Goal: Information Seeking & Learning: Understand process/instructions

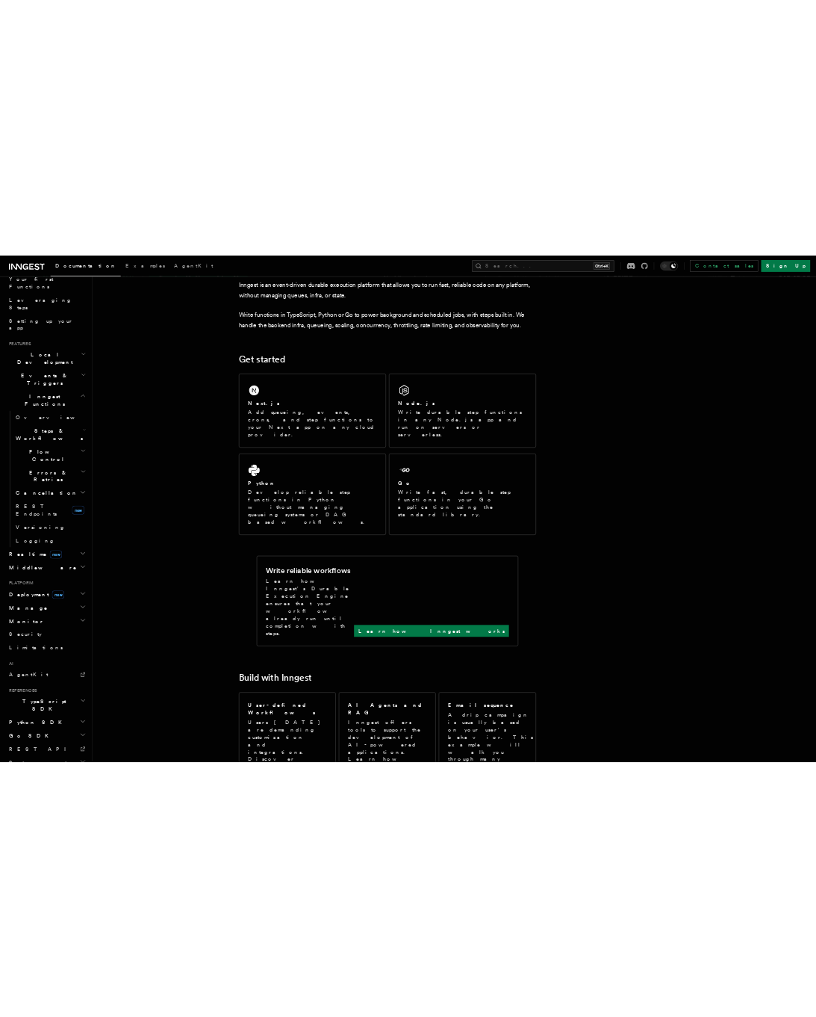
scroll to position [120, 0]
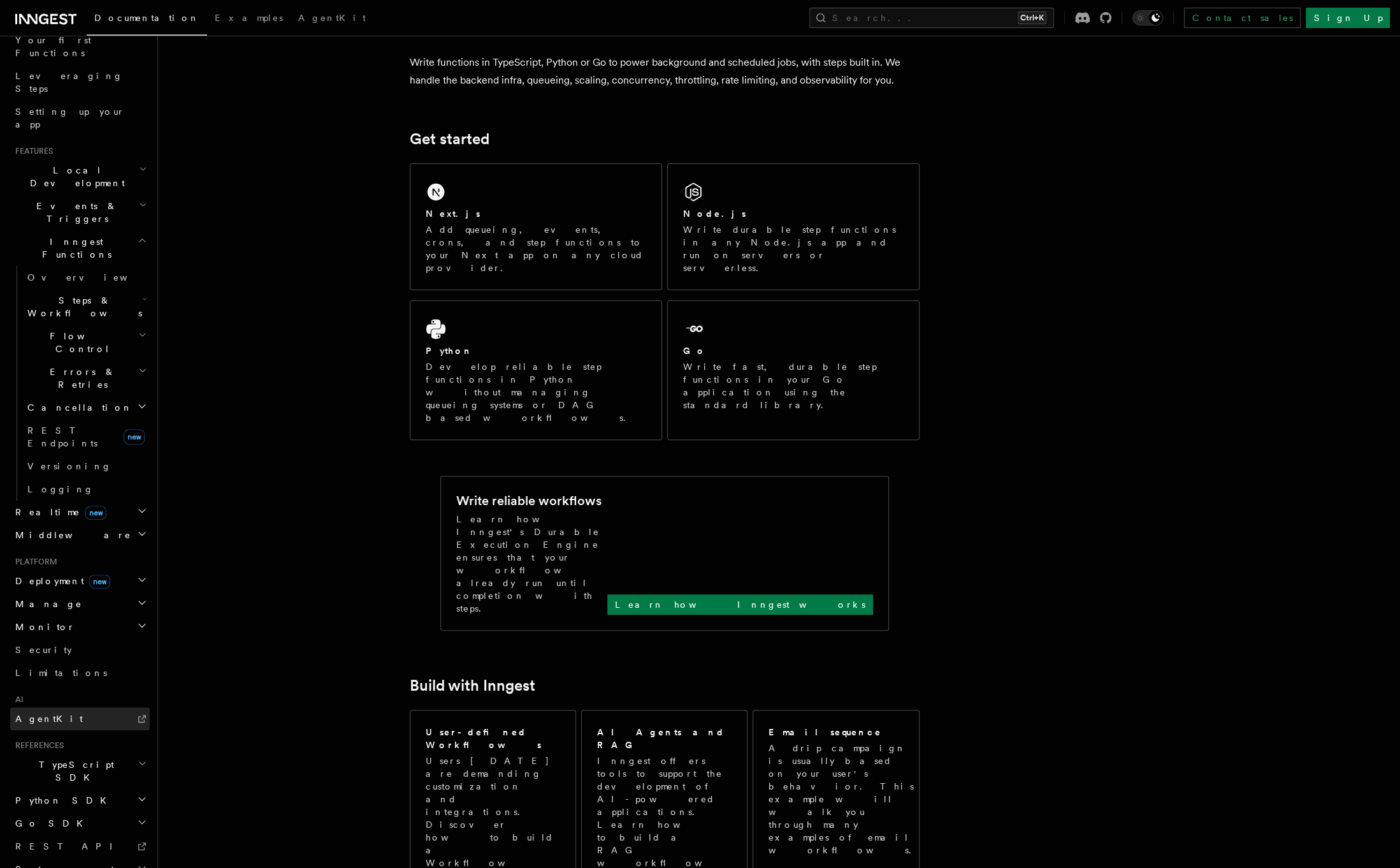
click at [32, 714] on span "AgentKit" at bounding box center [49, 719] width 67 height 10
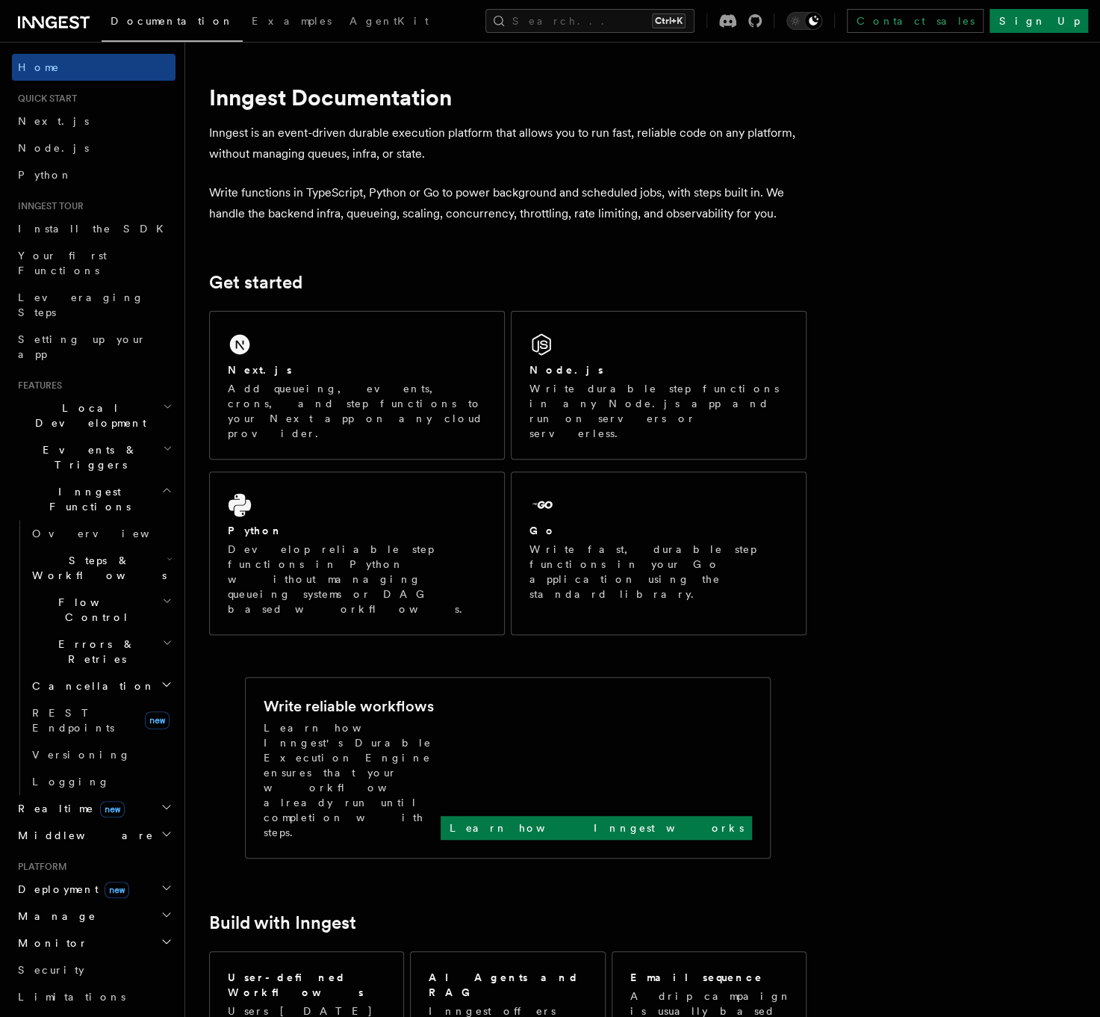
click at [161, 484] on icon "button" at bounding box center [166, 490] width 11 height 12
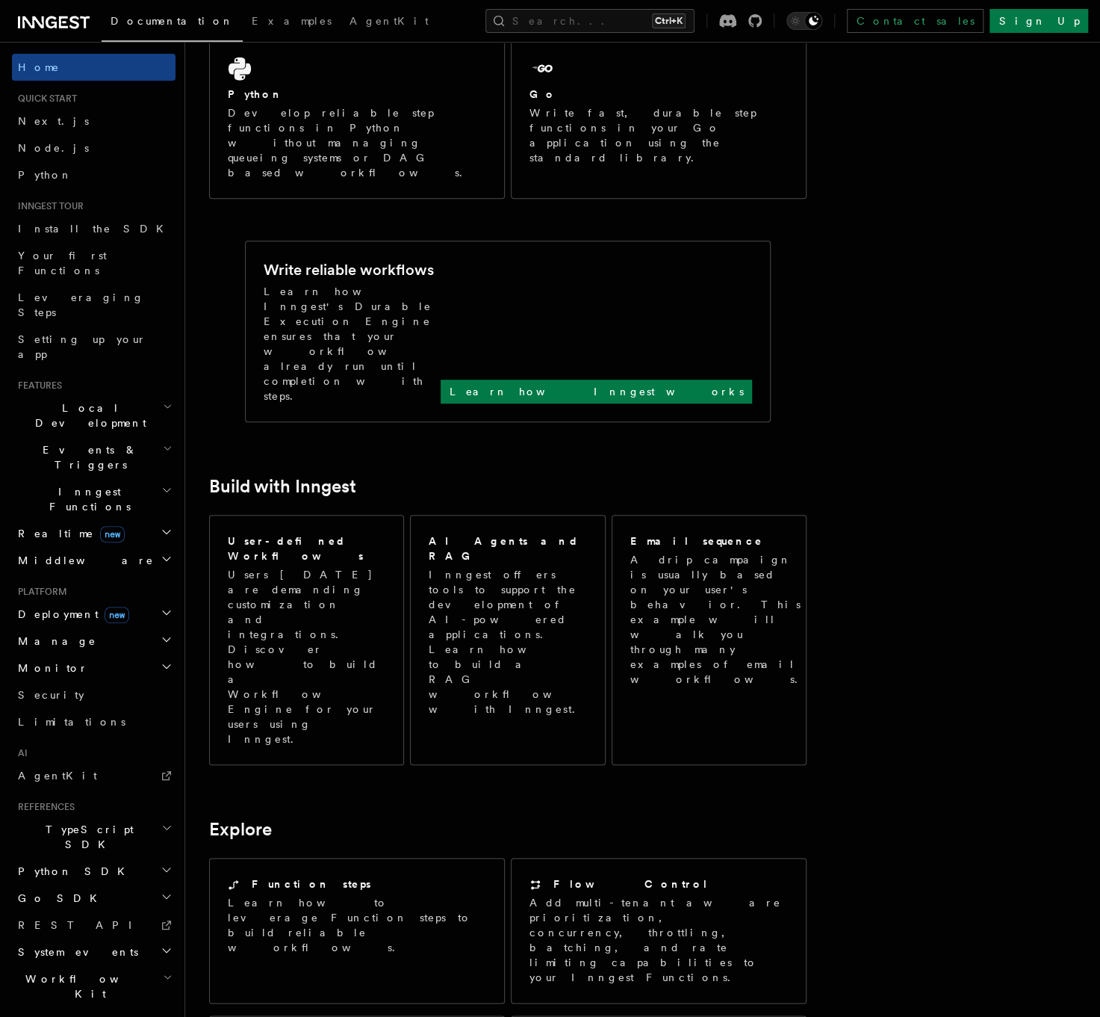
scroll to position [239, 0]
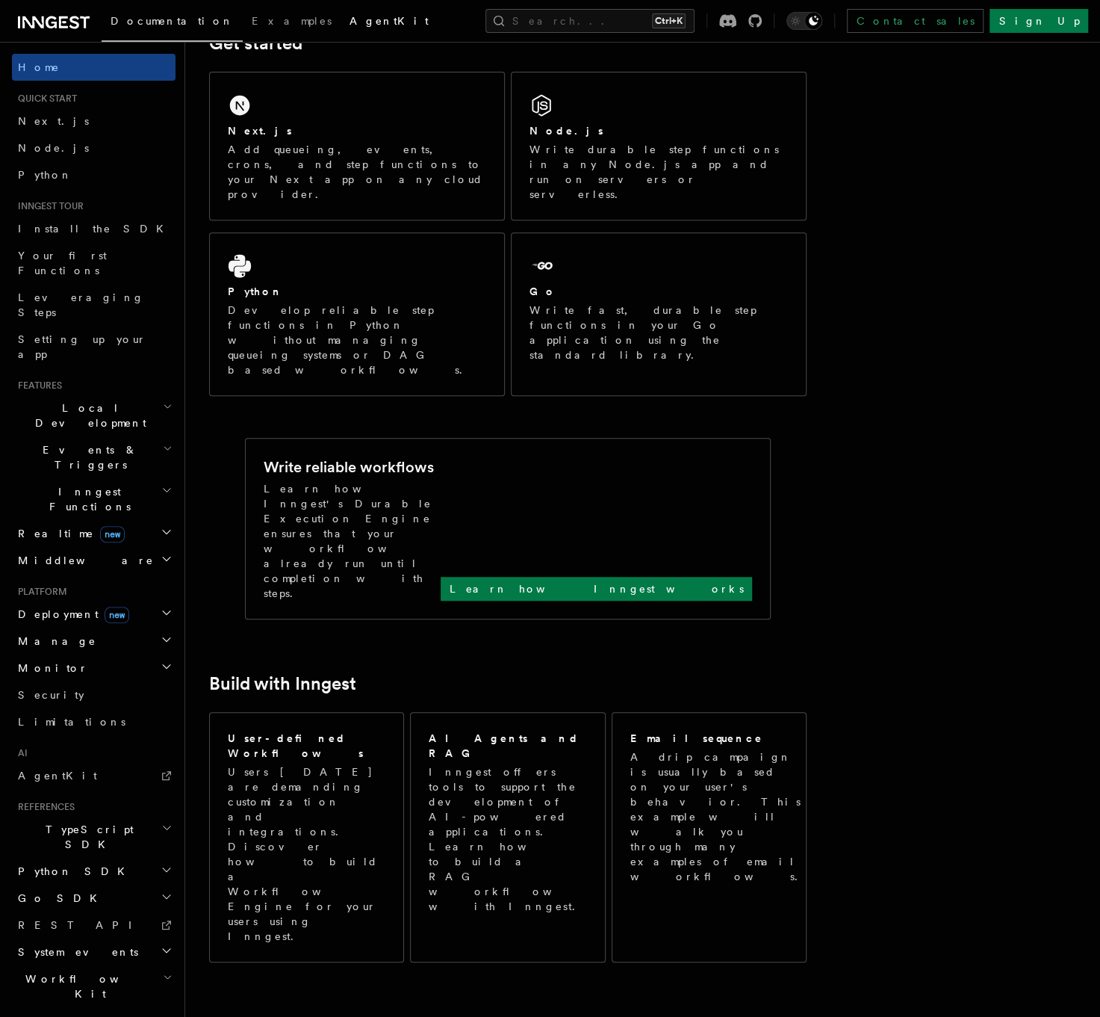
click at [350, 23] on span "AgentKit" at bounding box center [389, 21] width 79 height 12
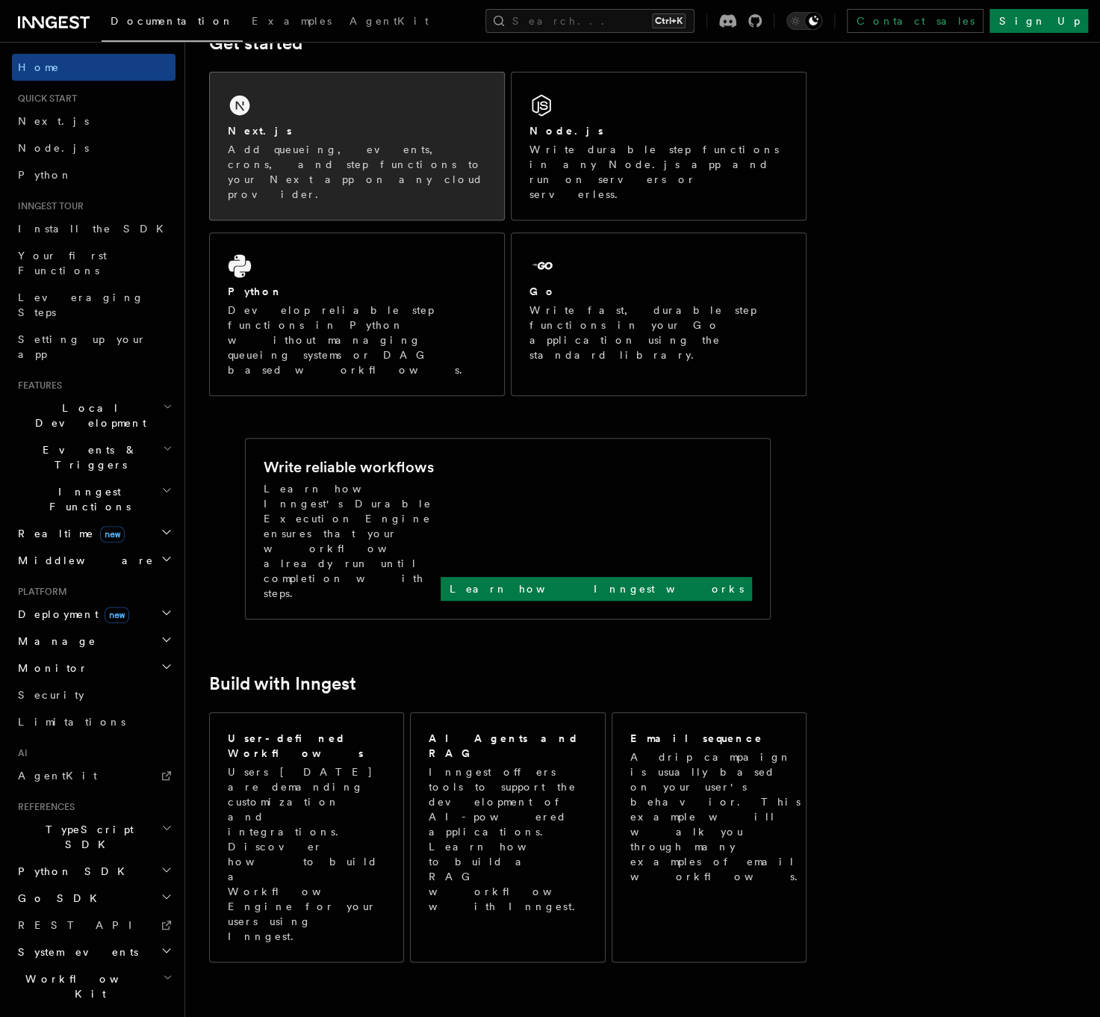
click at [313, 167] on p "Add queueing, events, crons, and step functions to your Next app on any cloud p…" at bounding box center [357, 172] width 258 height 60
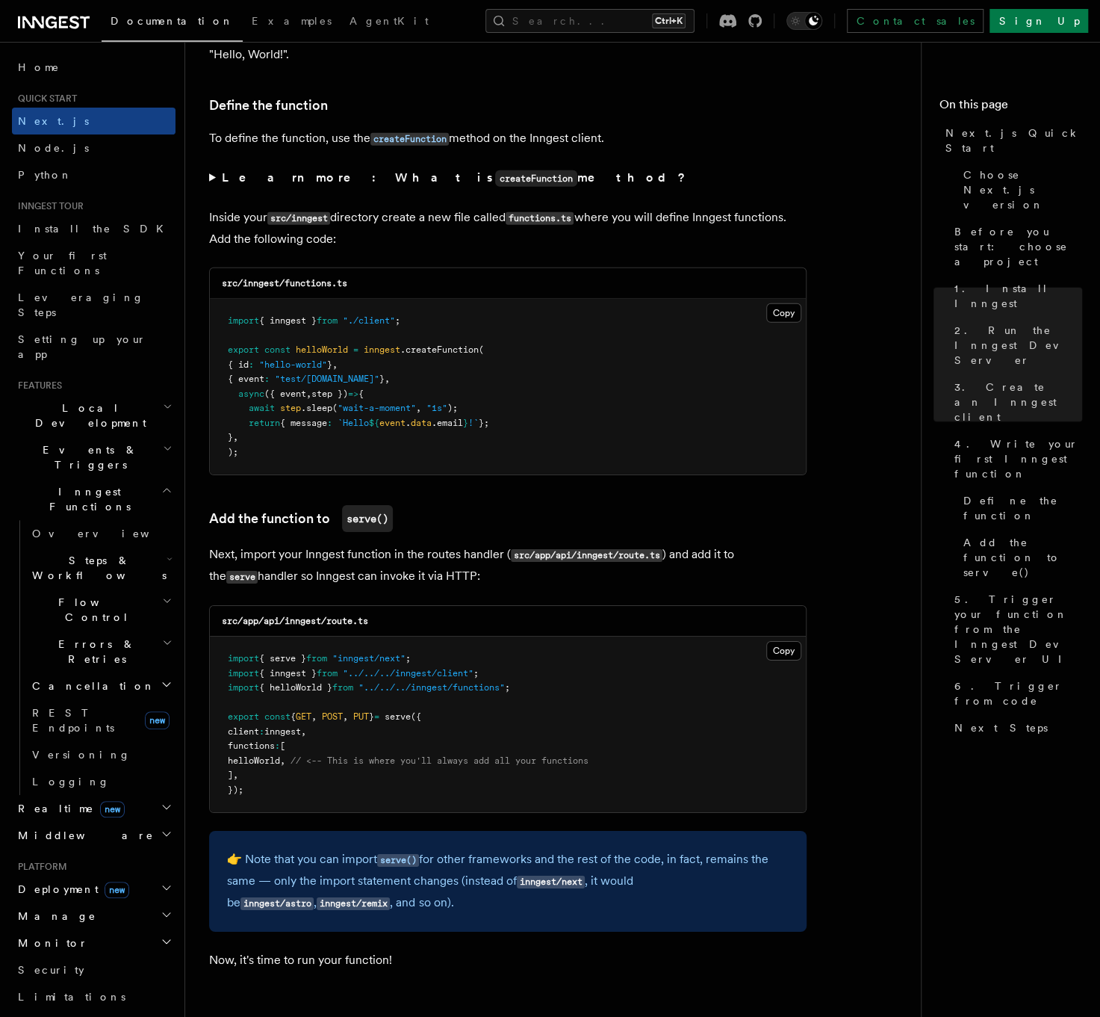
scroll to position [2510, 0]
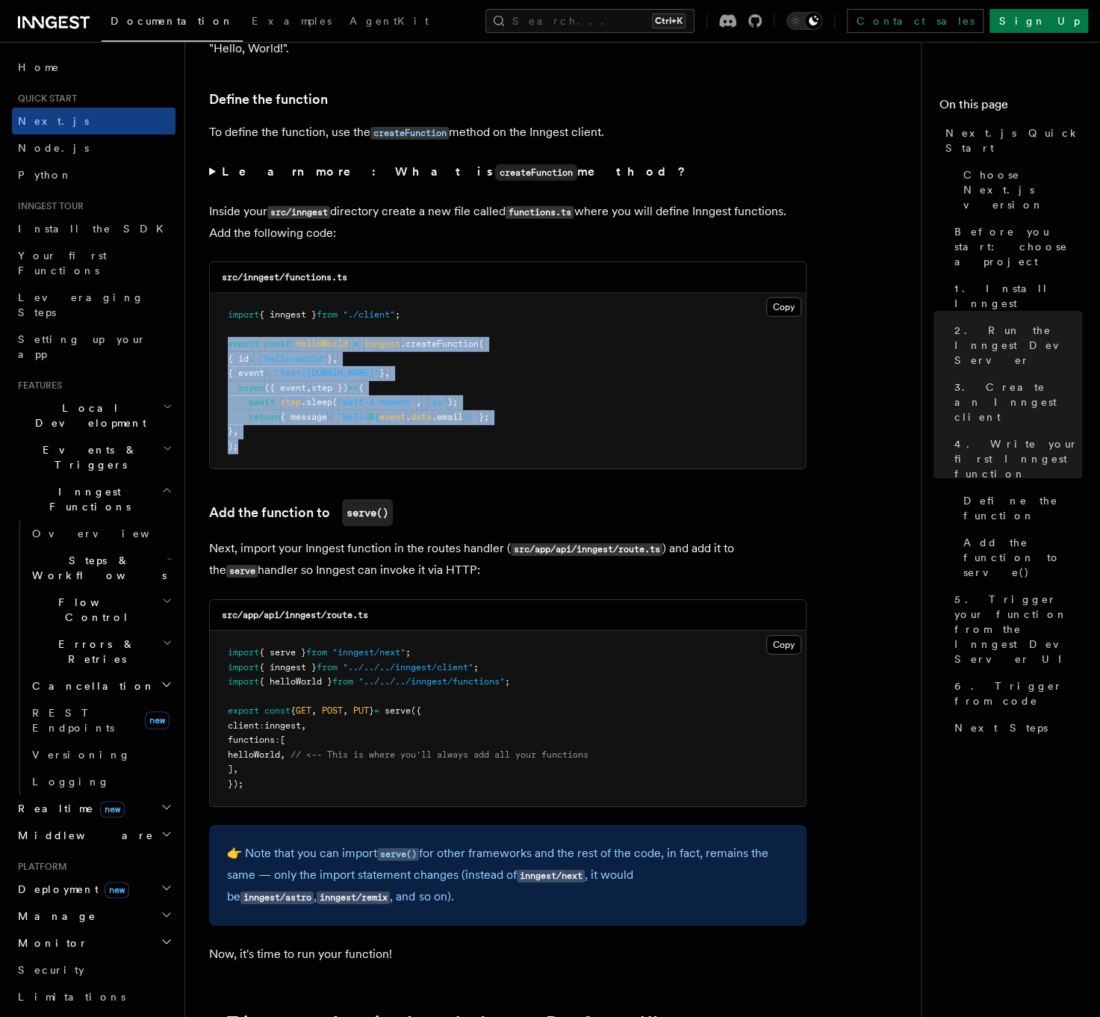
drag, startPoint x: 252, startPoint y: 447, endPoint x: 187, endPoint y: 345, distance: 121.0
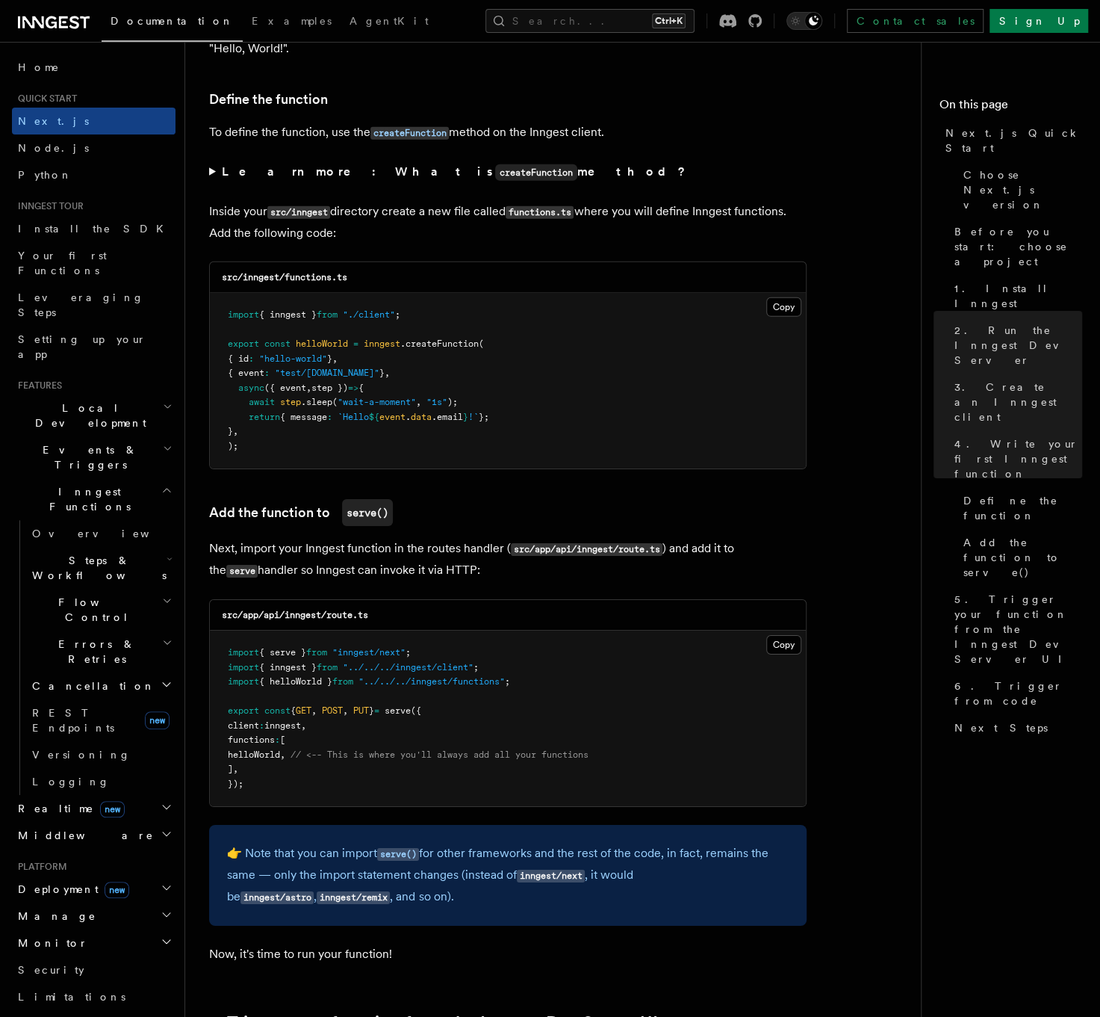
drag, startPoint x: 523, startPoint y: 412, endPoint x: 212, endPoint y: 403, distance: 310.8
click at [212, 403] on pre "import { inngest } from "./client" ; export const helloWorld = inngest .createF…" at bounding box center [508, 381] width 596 height 176
click at [329, 444] on pre "import { inngest } from "./client" ; export const helloWorld = inngest .createF…" at bounding box center [508, 381] width 596 height 176
drag, startPoint x: 247, startPoint y: 405, endPoint x: 518, endPoint y: 411, distance: 270.5
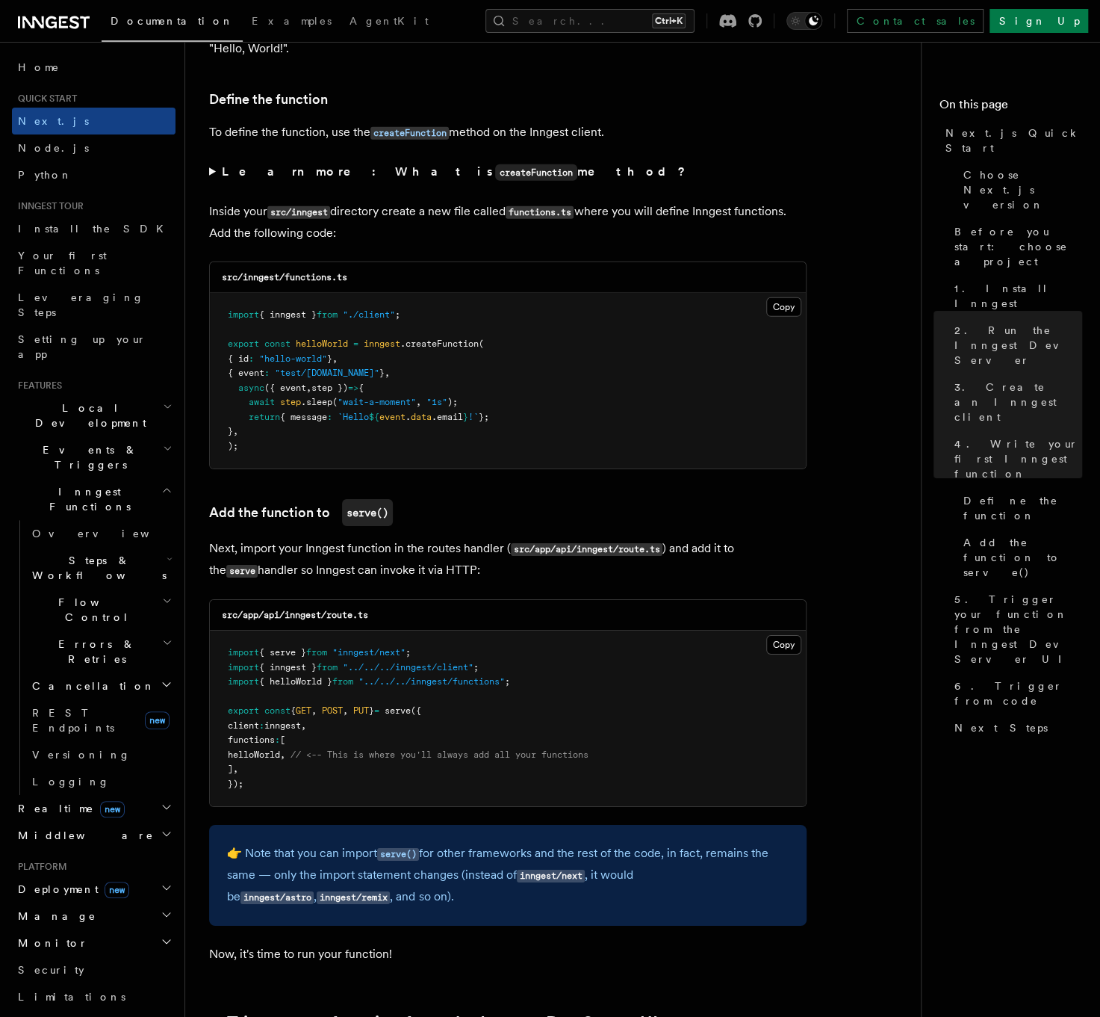
click at [518, 411] on pre "import { inngest } from "./client" ; export const helloWorld = inngest .createF…" at bounding box center [508, 381] width 596 height 176
drag, startPoint x: 527, startPoint y: 422, endPoint x: 524, endPoint y: 429, distance: 7.8
click at [527, 423] on pre "import { inngest } from "./client" ; export const helloWorld = inngest .createF…" at bounding box center [508, 381] width 596 height 176
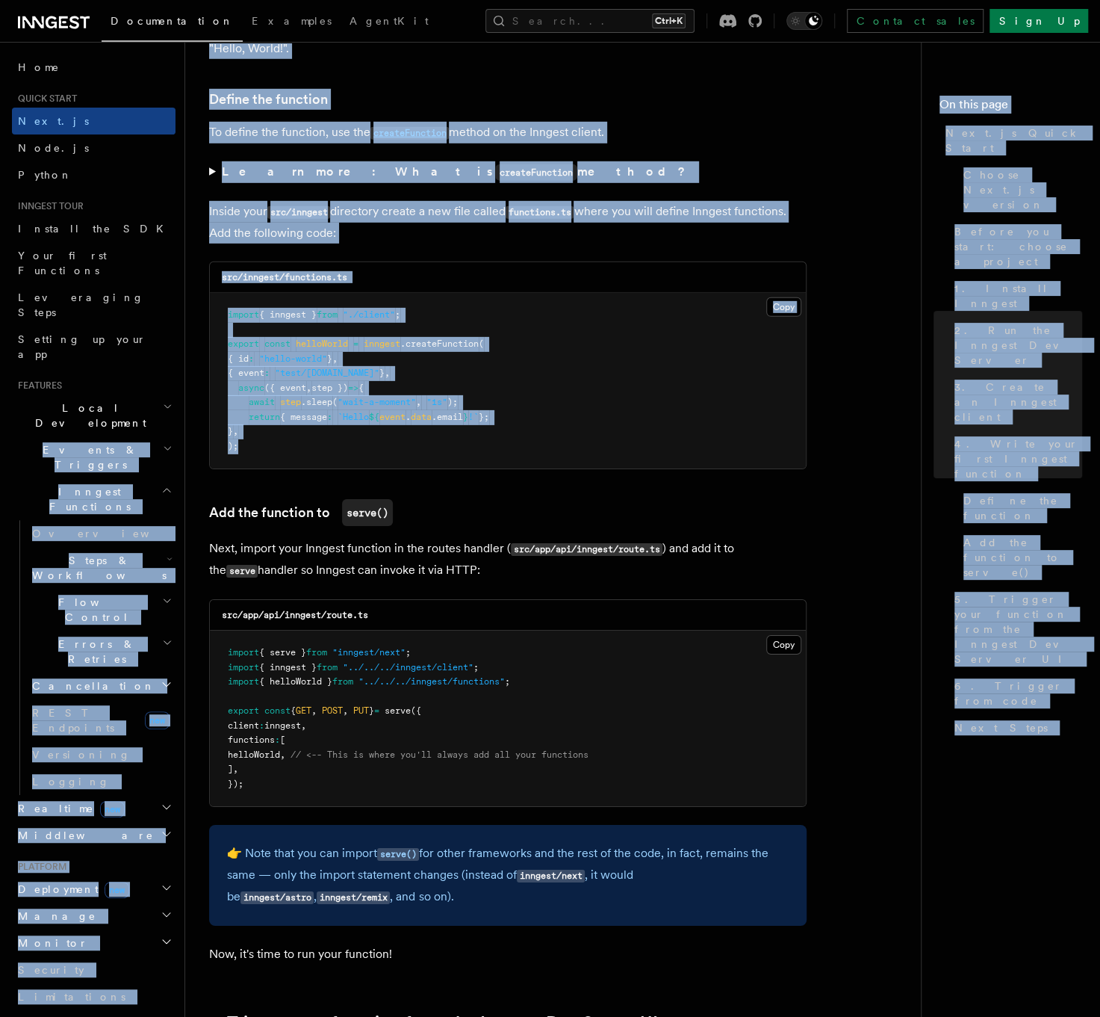
drag, startPoint x: 251, startPoint y: 455, endPoint x: 174, endPoint y: 350, distance: 130.4
click at [314, 441] on pre "import { inngest } from "./client" ; export const helloWorld = inngest .createF…" at bounding box center [508, 381] width 596 height 176
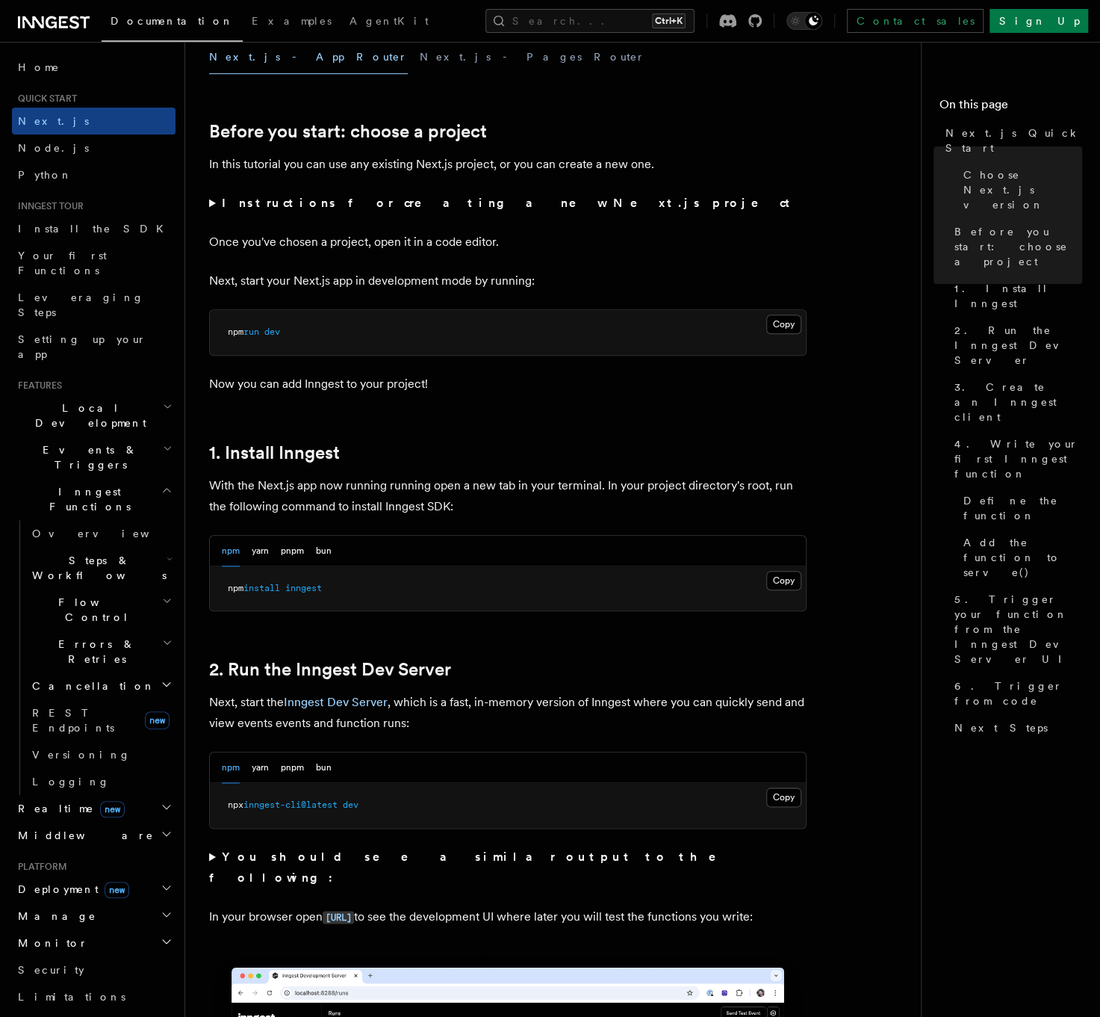
scroll to position [560, 0]
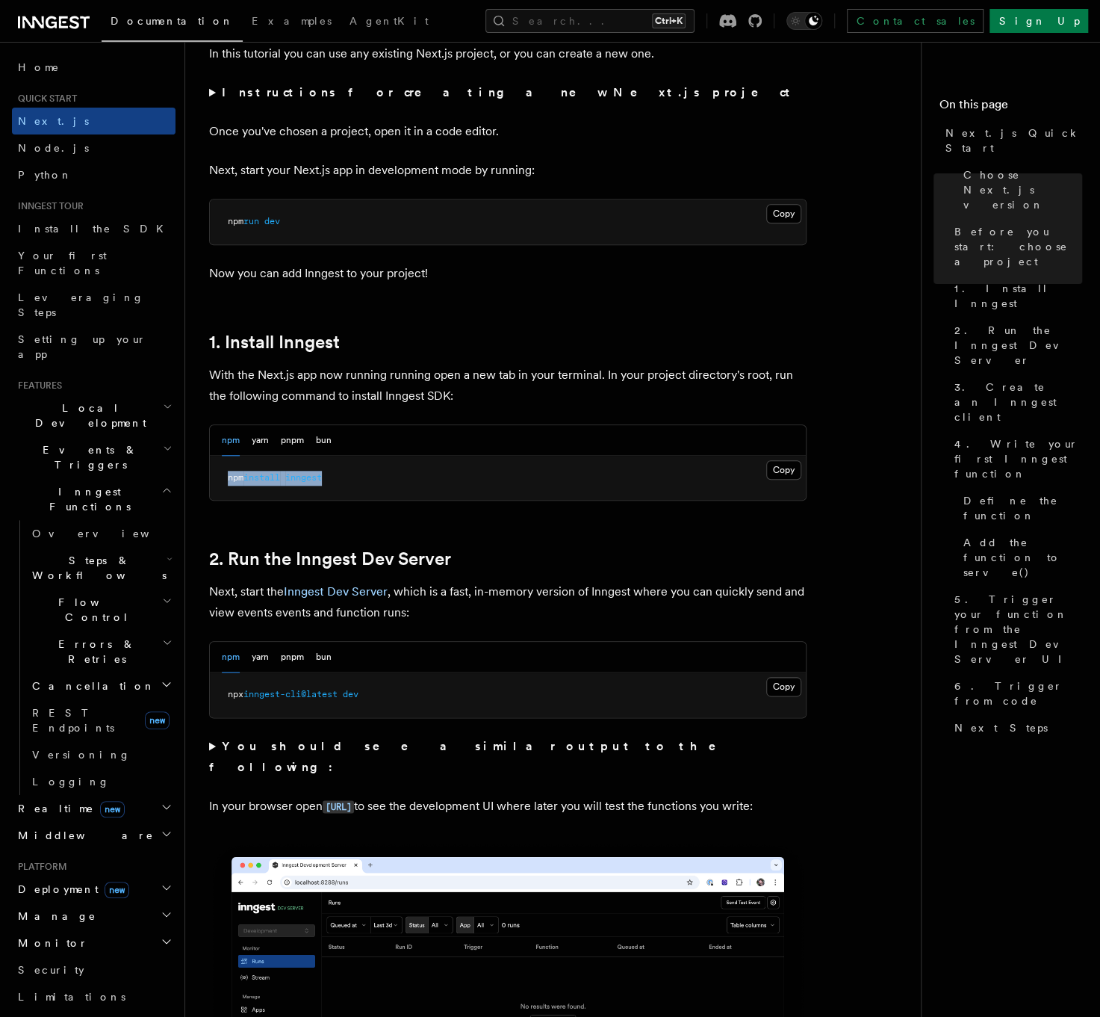
drag, startPoint x: 353, startPoint y: 475, endPoint x: 229, endPoint y: 475, distance: 124.0
click at [229, 475] on pre "npm install inngest" at bounding box center [508, 478] width 596 height 45
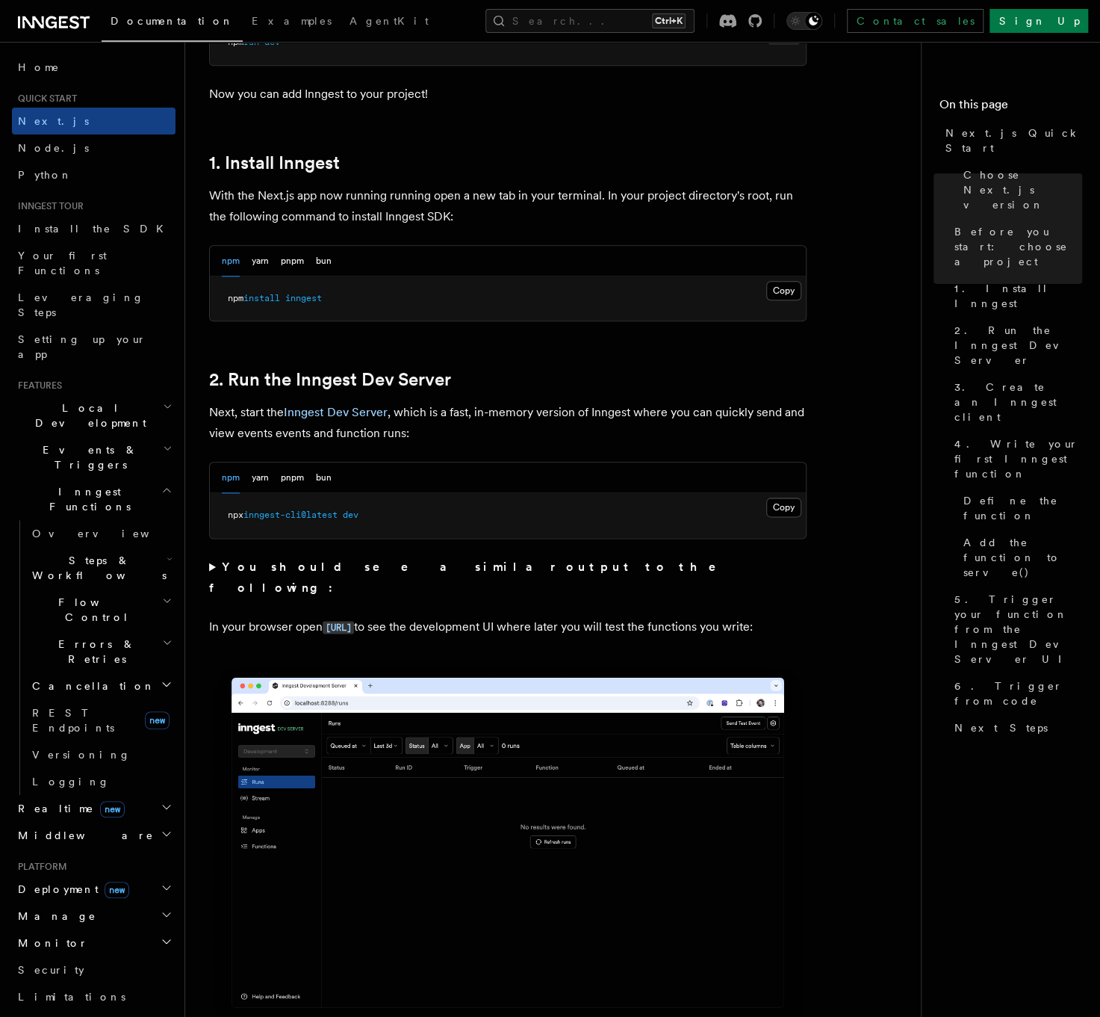
click at [428, 484] on div "npm yarn pnpm bun" at bounding box center [508, 477] width 596 height 31
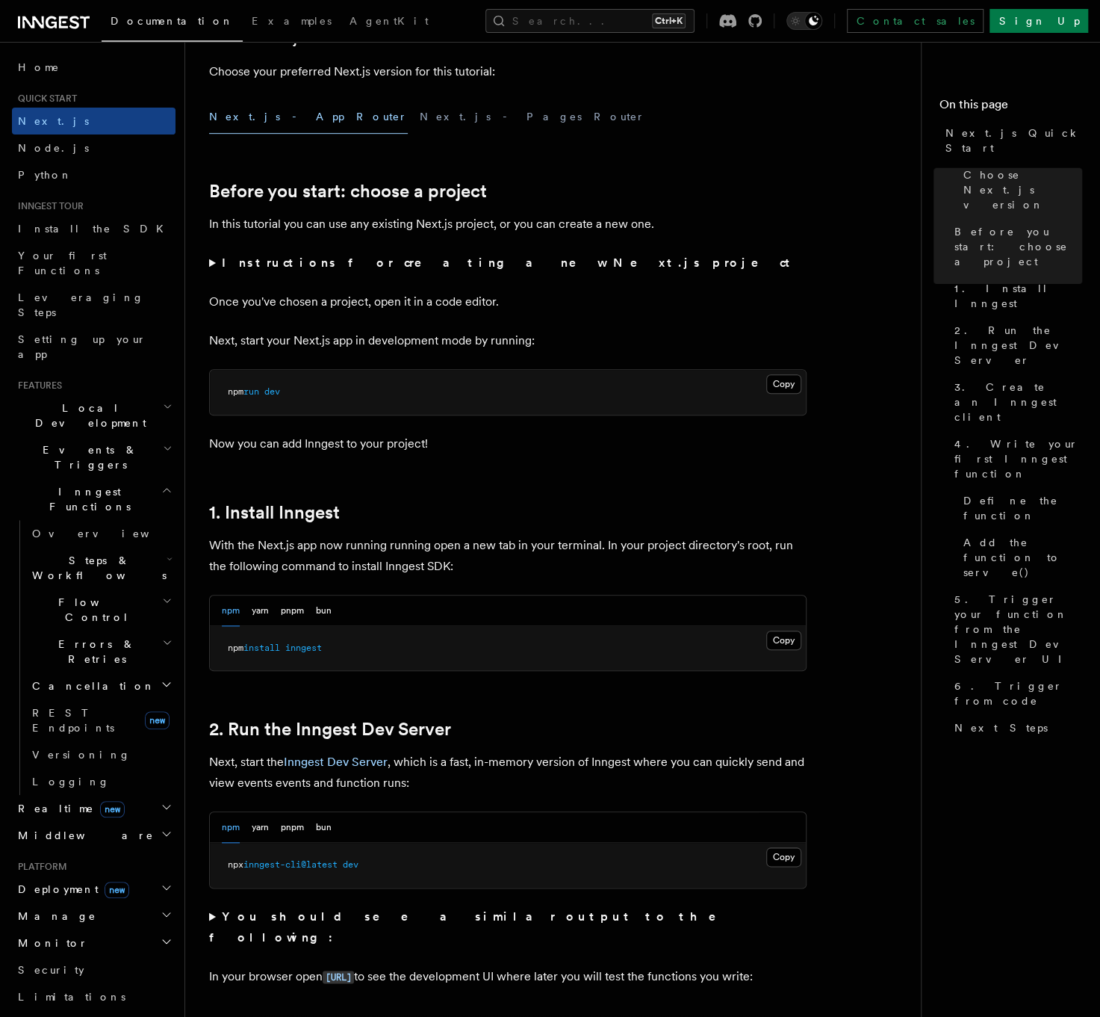
scroll to position [202, 0]
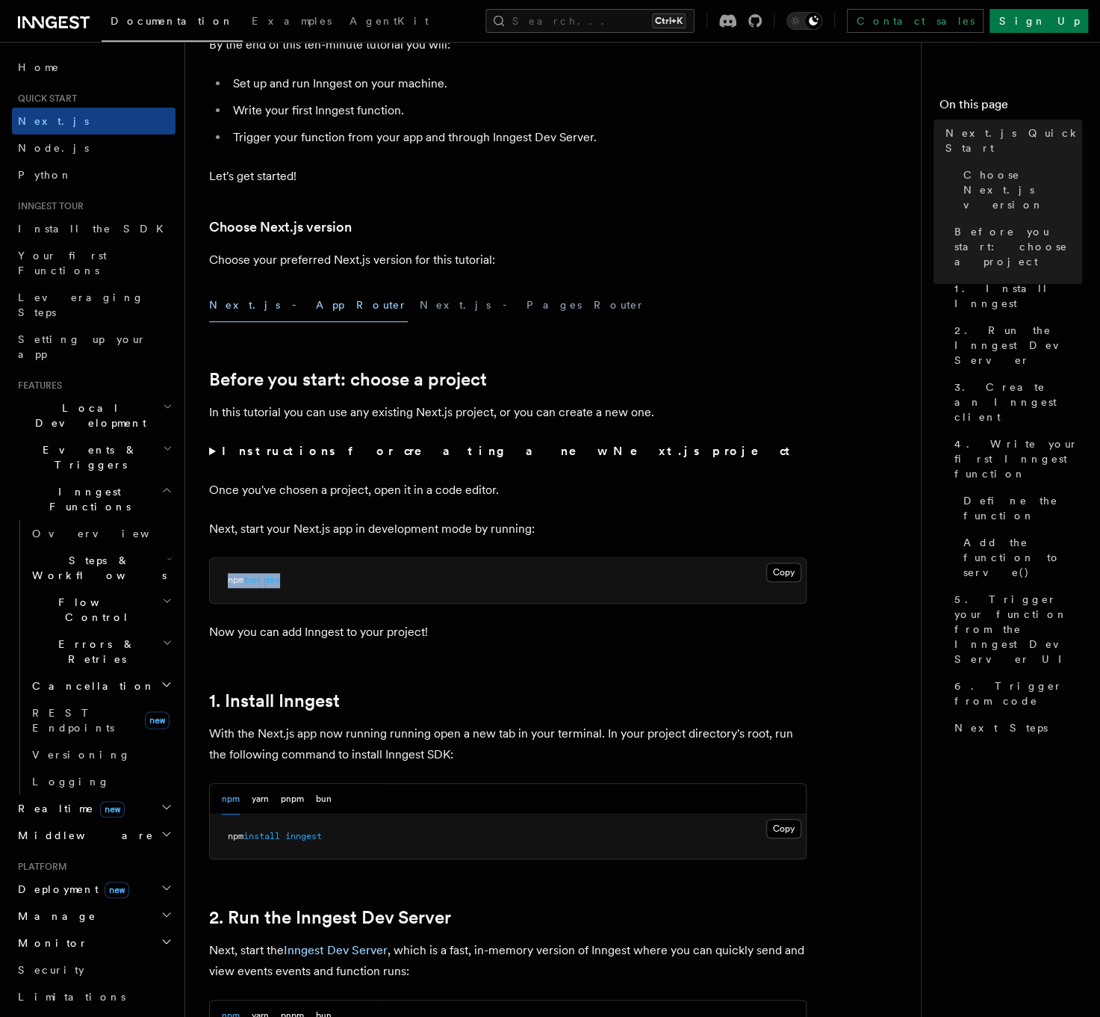
drag, startPoint x: 264, startPoint y: 582, endPoint x: 227, endPoint y: 584, distance: 36.7
click at [227, 584] on pre "npm run dev" at bounding box center [508, 580] width 596 height 45
click at [417, 586] on pre "npm run dev" at bounding box center [508, 580] width 596 height 45
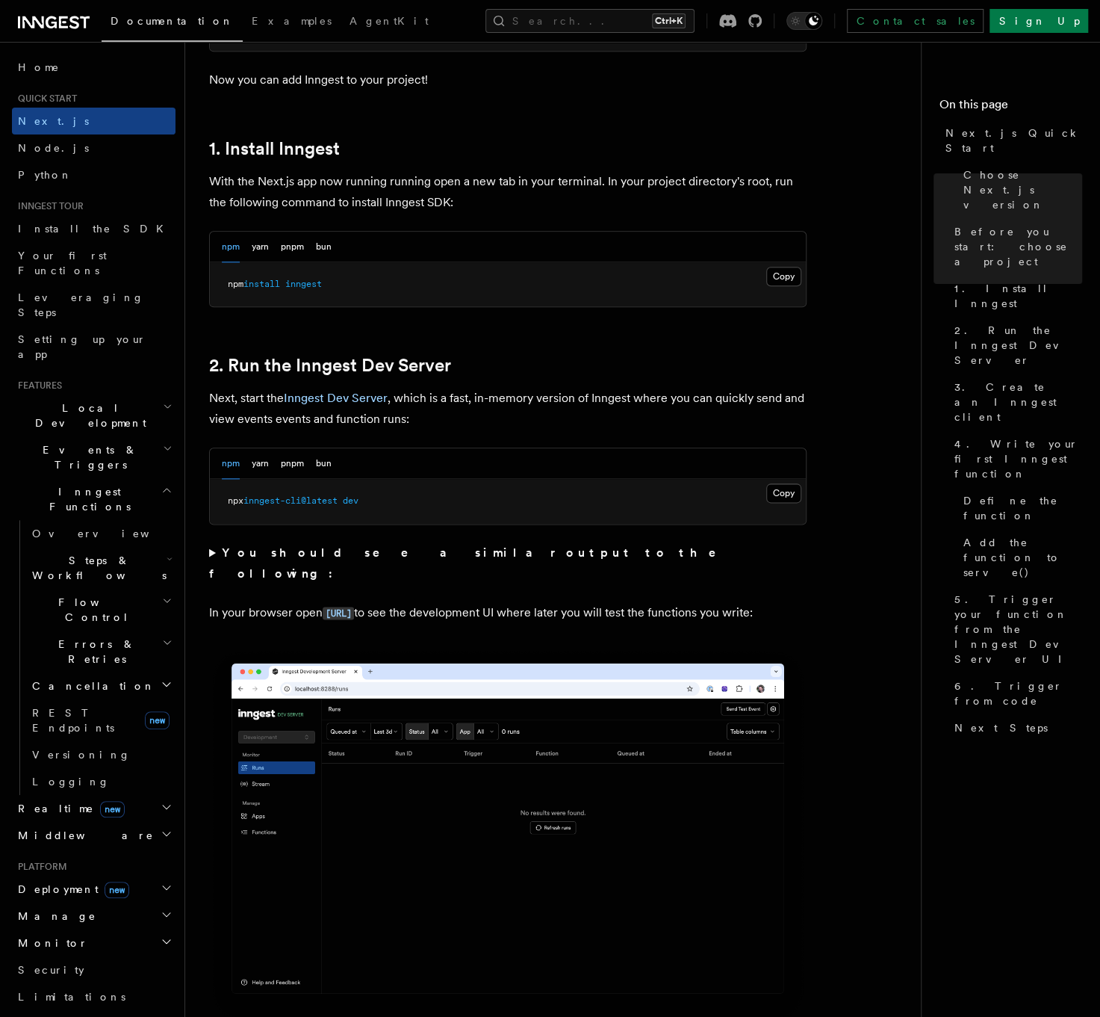
scroll to position [777, 0]
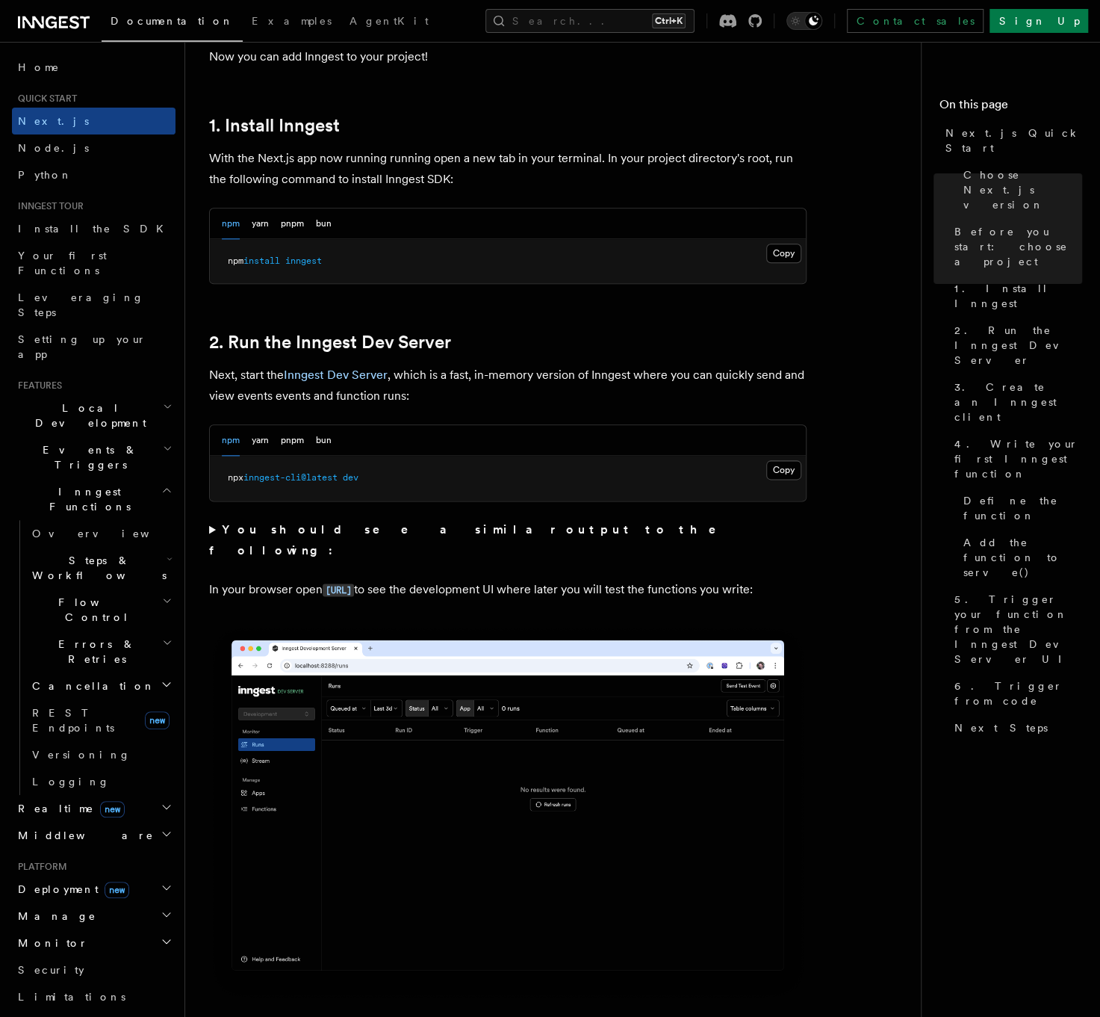
drag, startPoint x: 394, startPoint y: 281, endPoint x: 191, endPoint y: 279, distance: 202.4
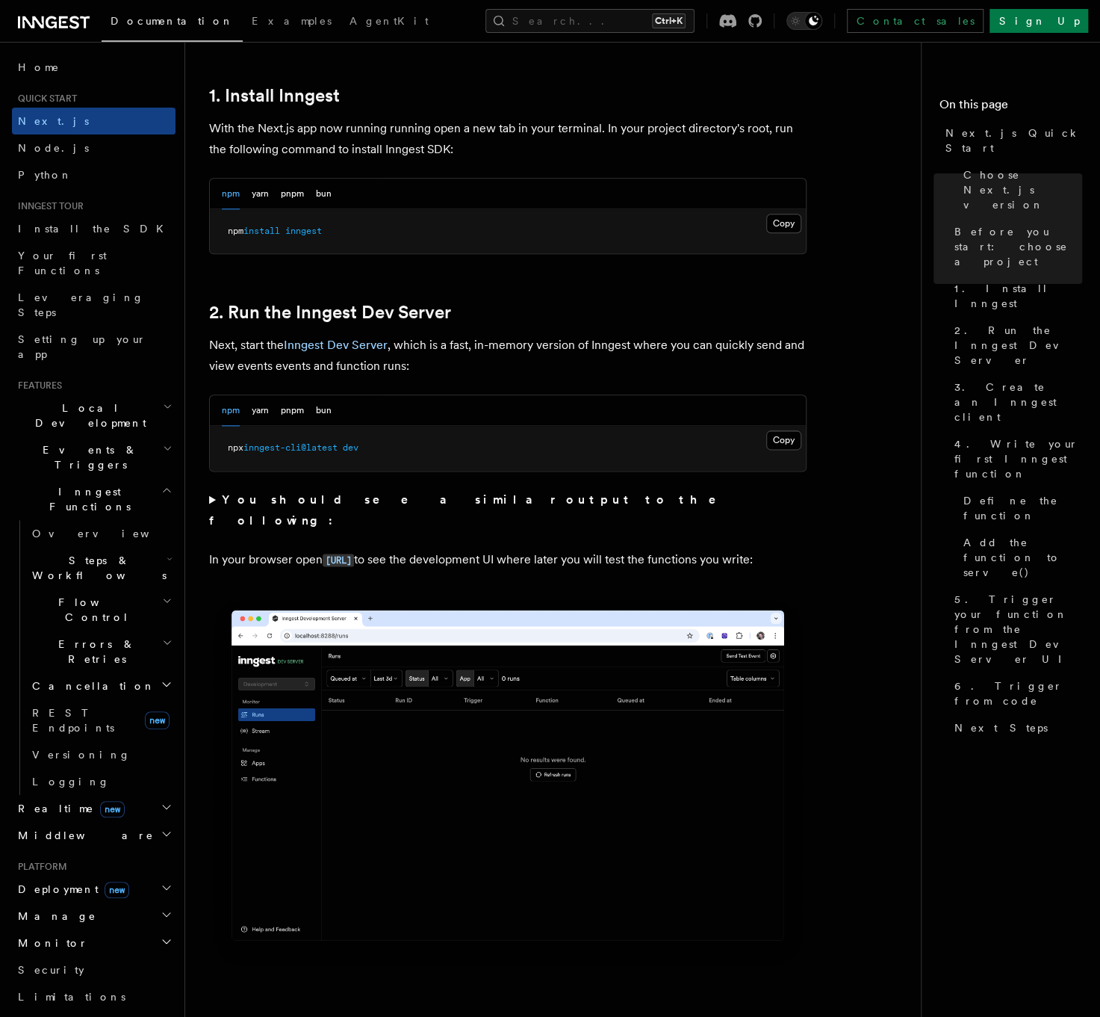
scroll to position [837, 0]
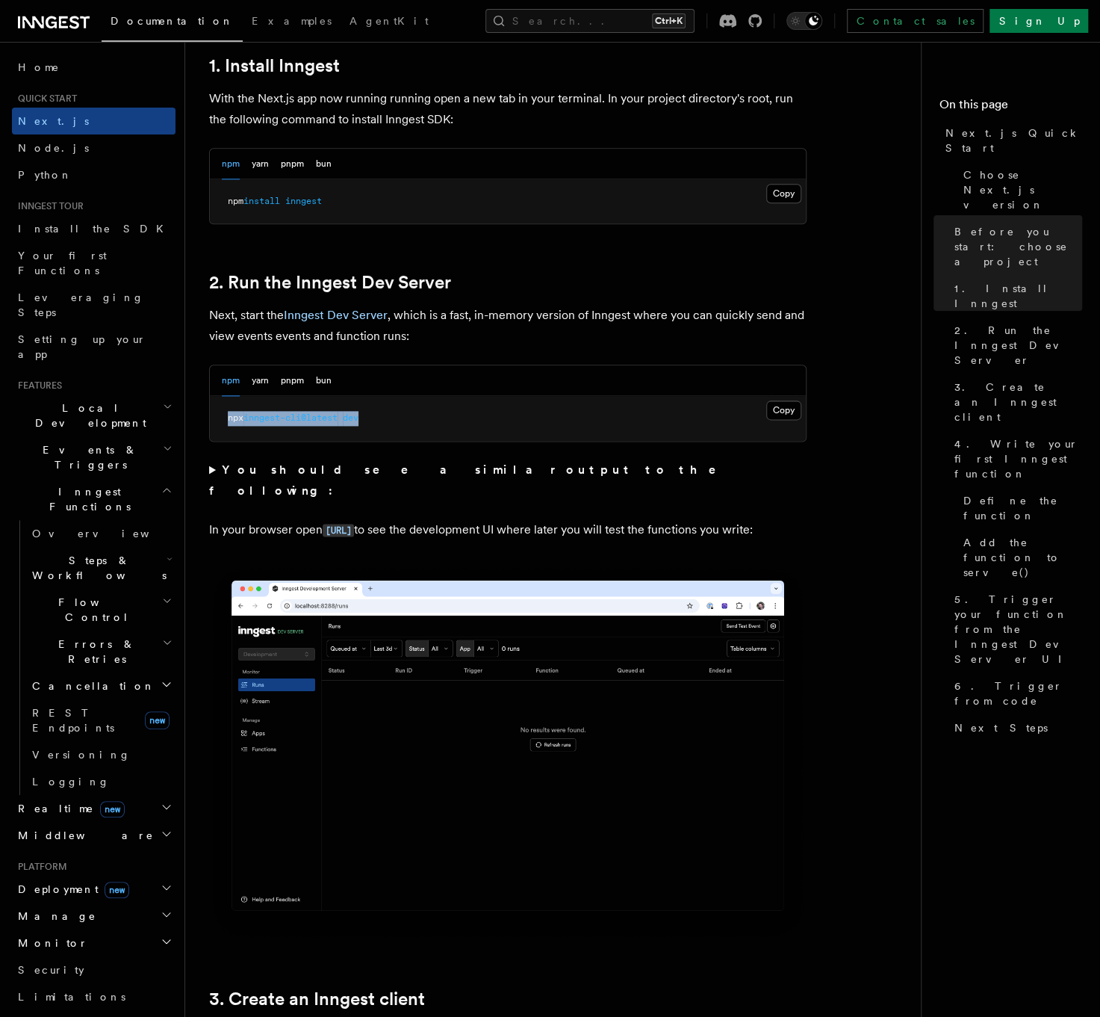
drag, startPoint x: 387, startPoint y: 412, endPoint x: 221, endPoint y: 421, distance: 166.1
click at [221, 421] on pre "npx inngest-cli@latest dev" at bounding box center [508, 418] width 596 height 45
click at [391, 423] on pre "npx inngest-cli@latest dev" at bounding box center [508, 418] width 596 height 45
drag, startPoint x: 379, startPoint y: 418, endPoint x: 223, endPoint y: 414, distance: 156.9
click at [223, 414] on pre "npx inngest-cli@latest dev" at bounding box center [508, 418] width 596 height 45
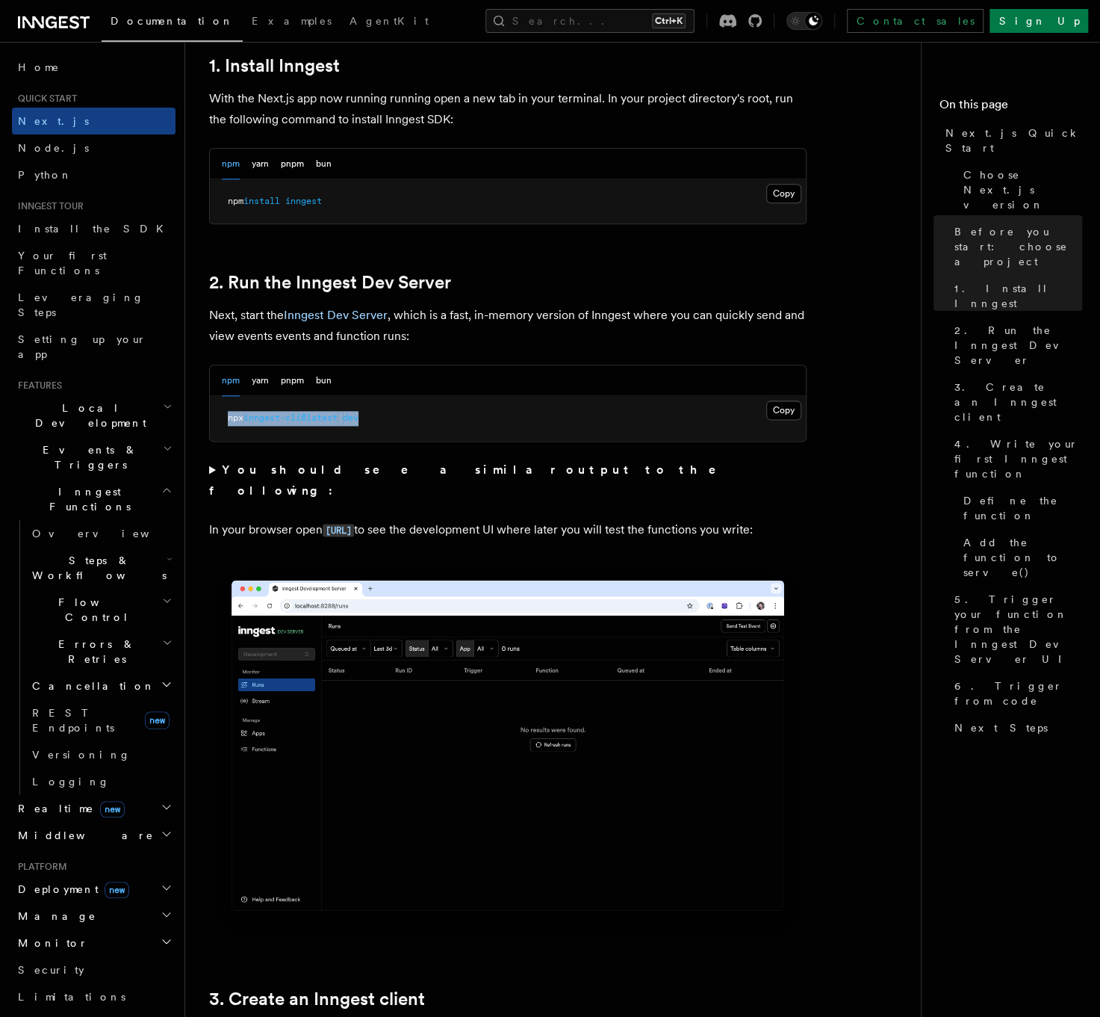
copy span "npx inngest-cli@latest dev"
